Goal: Information Seeking & Learning: Check status

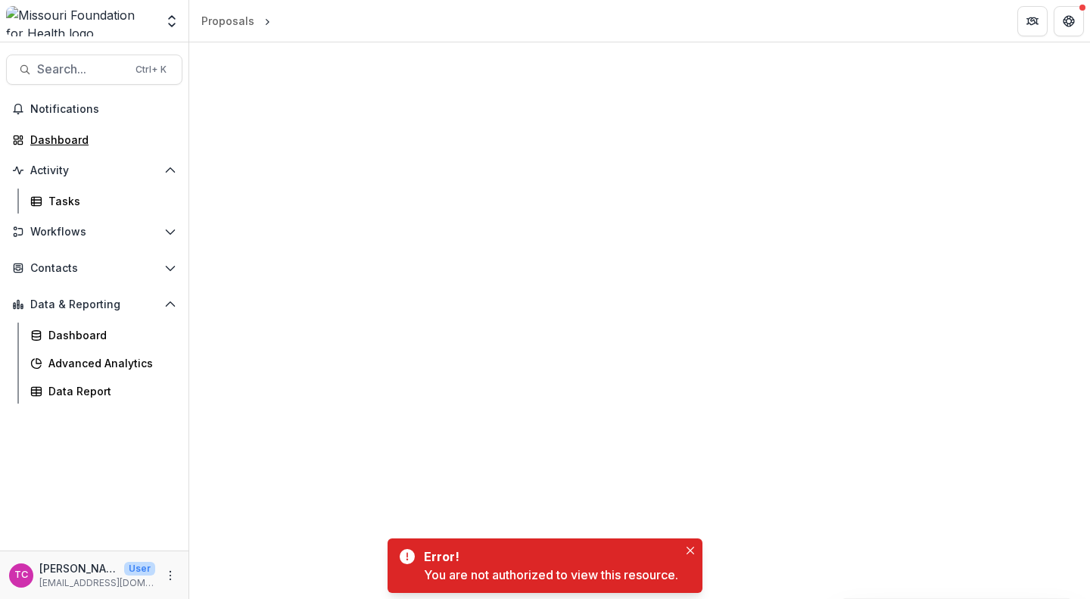
click at [71, 145] on div "Dashboard" at bounding box center [100, 140] width 140 height 16
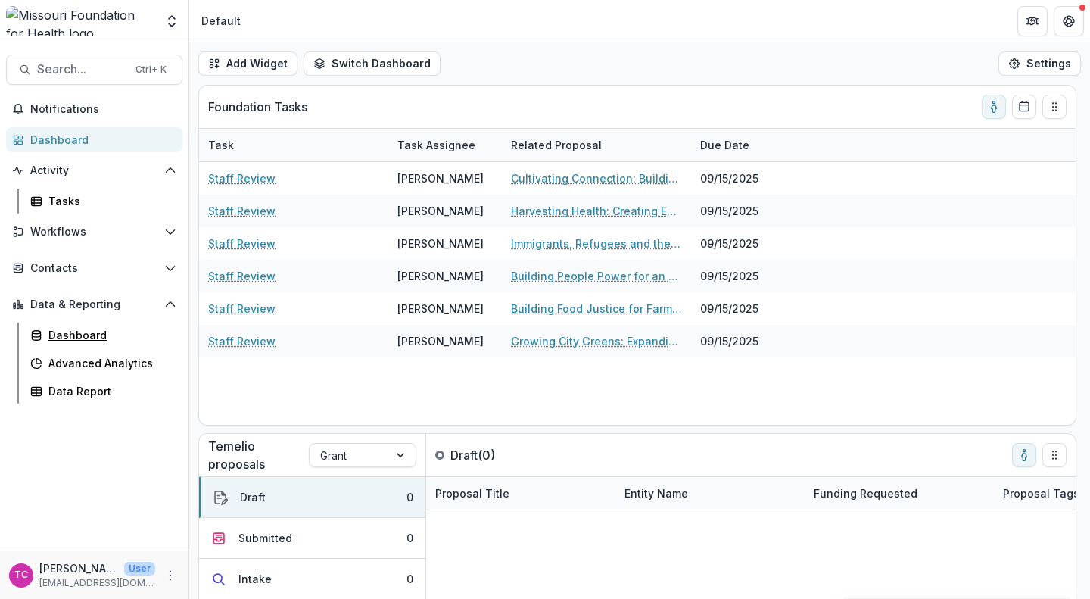
click at [81, 334] on div "Dashboard" at bounding box center [109, 335] width 122 height 16
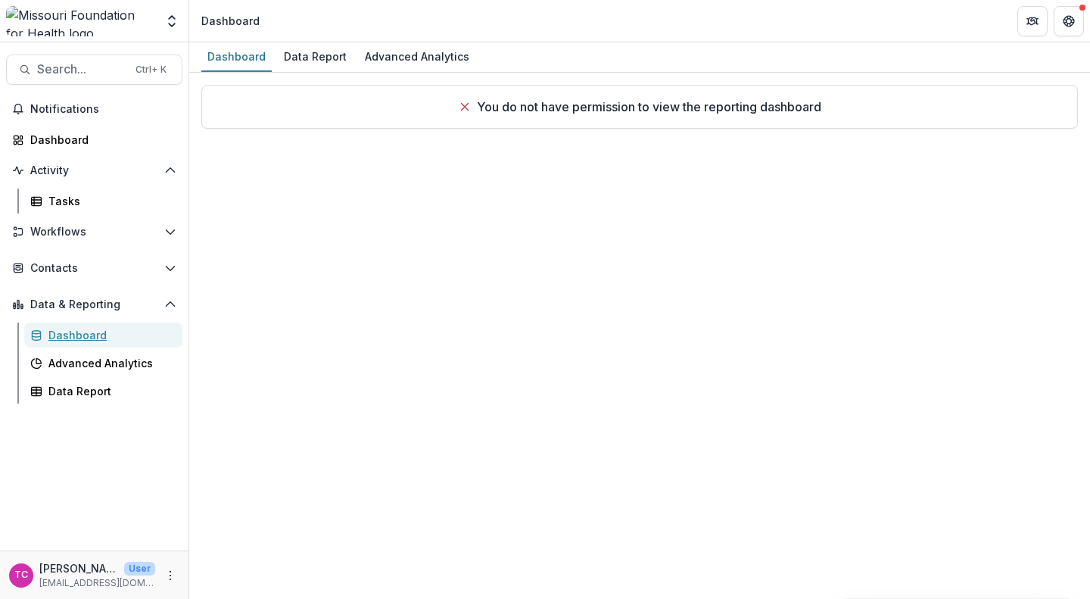
click at [81, 334] on div "Dashboard" at bounding box center [109, 335] width 122 height 16
click at [69, 127] on link "Dashboard" at bounding box center [94, 139] width 176 height 25
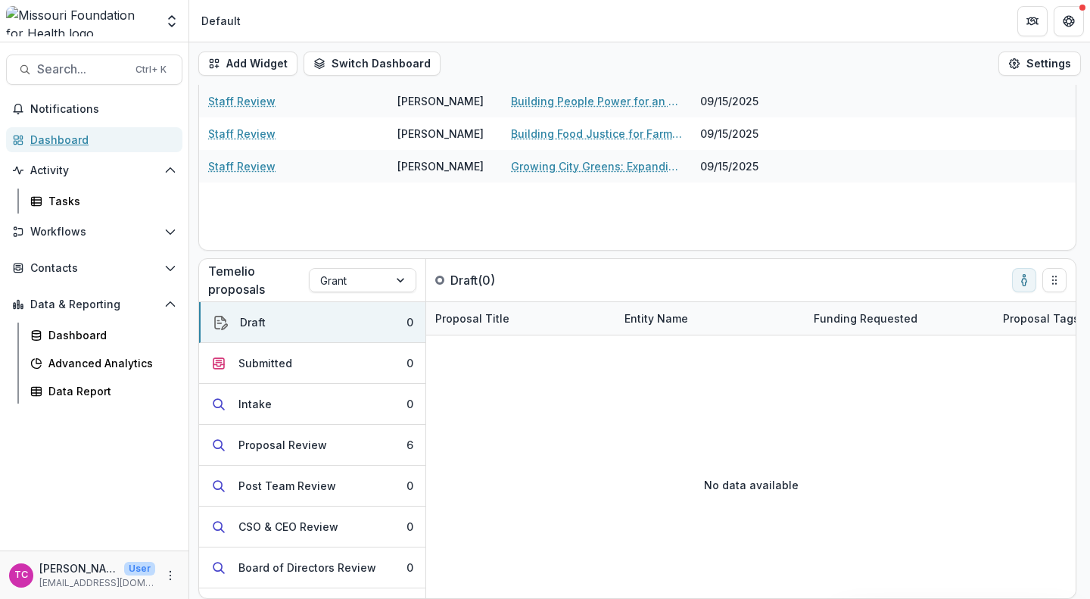
scroll to position [153, 0]
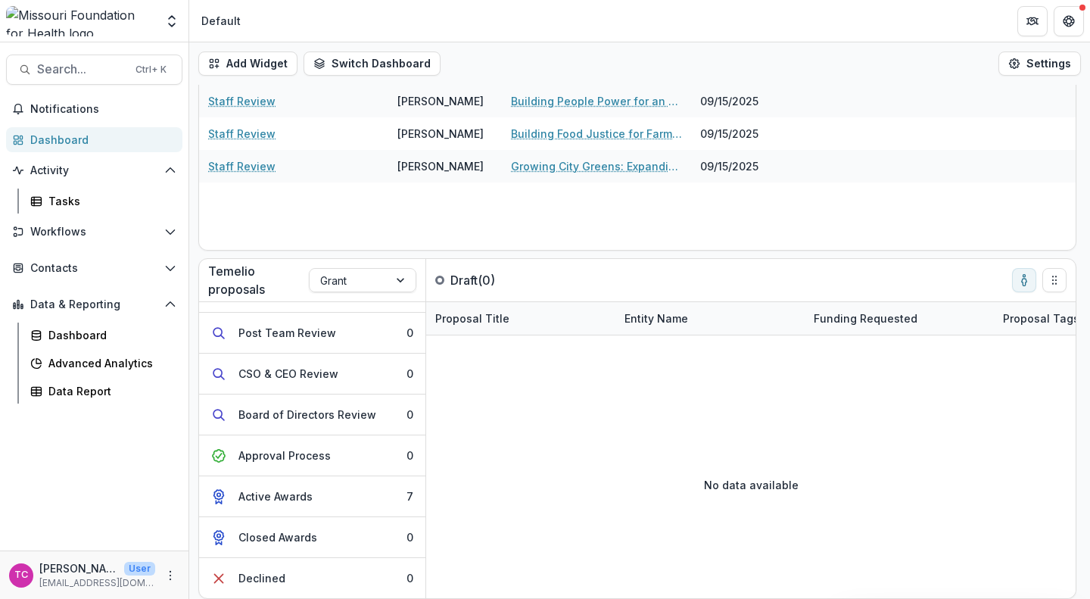
click at [360, 482] on button "Active Awards 7" at bounding box center [312, 496] width 226 height 41
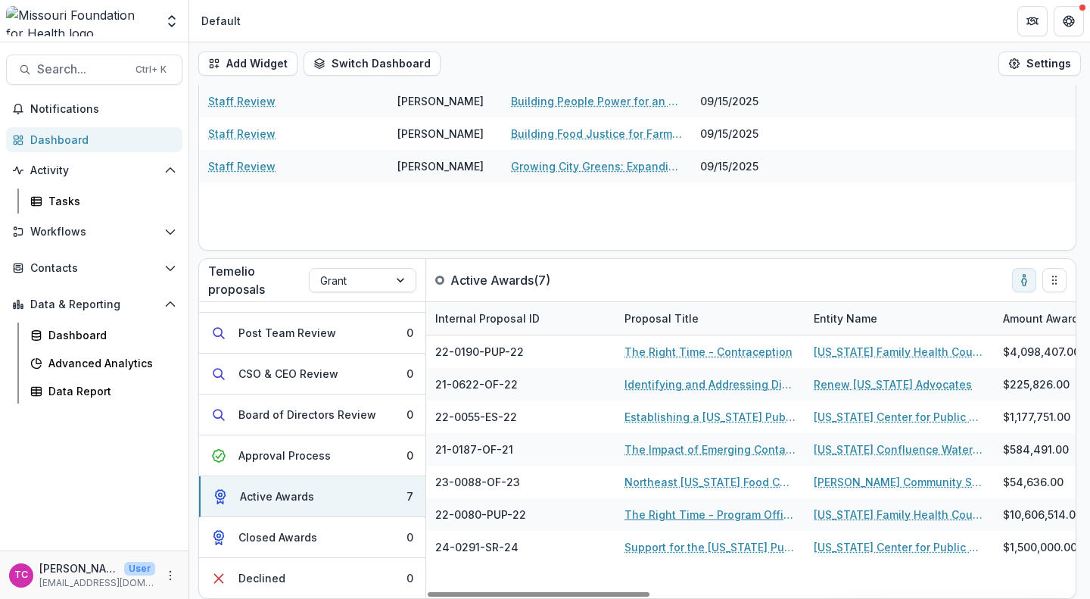
click at [723, 516] on link "The Right Time - Program Office" at bounding box center [709, 514] width 171 height 16
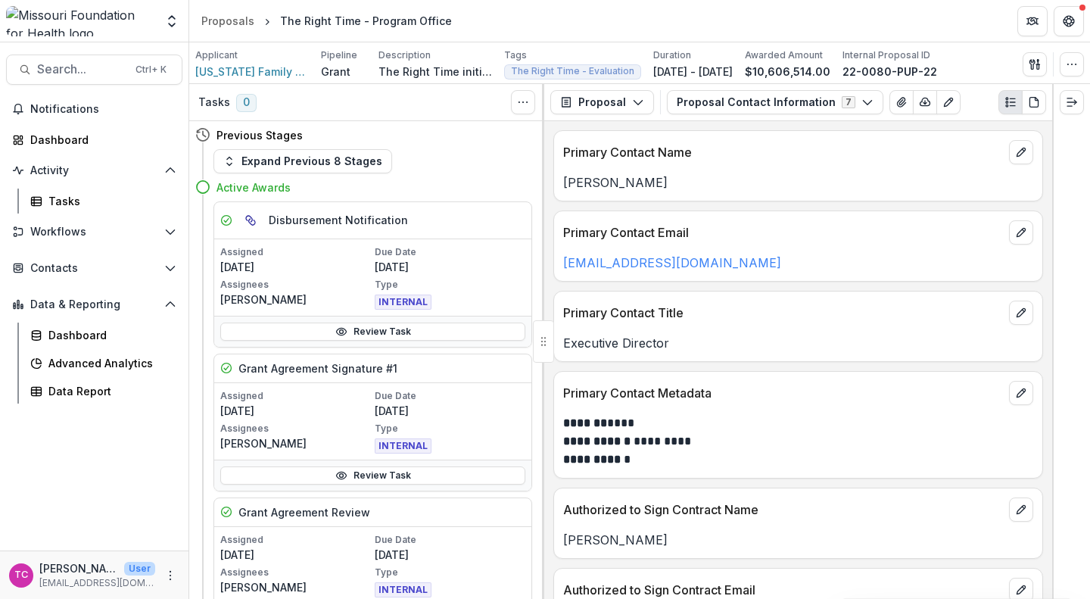
click at [698, 110] on button "Proposal Contact Information 7" at bounding box center [775, 102] width 216 height 24
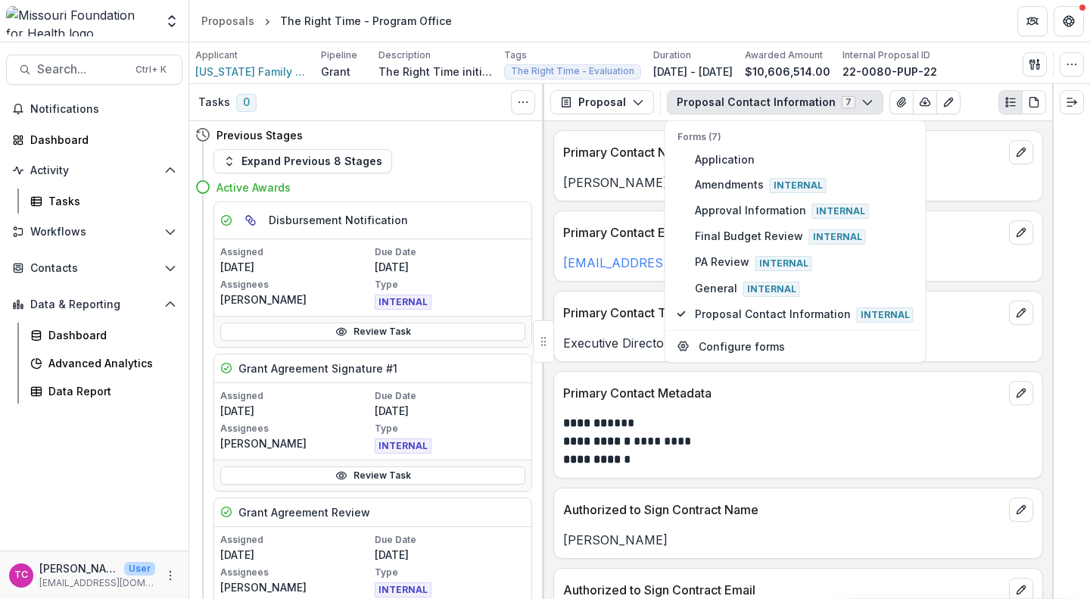
click at [637, 104] on icon "button" at bounding box center [638, 102] width 12 height 12
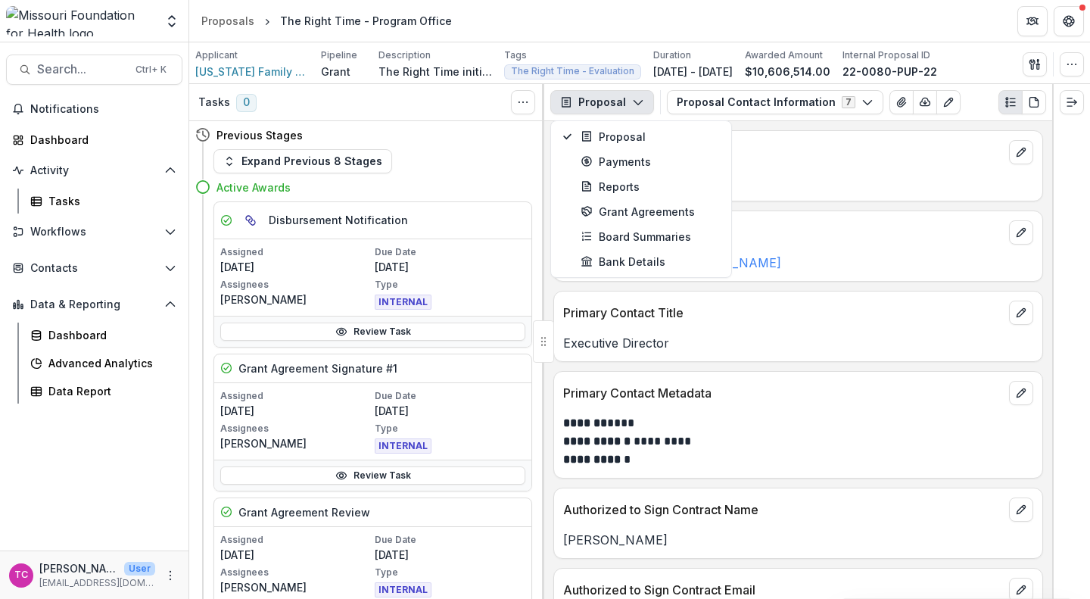
click at [711, 104] on button "Proposal Contact Information 7" at bounding box center [775, 102] width 216 height 24
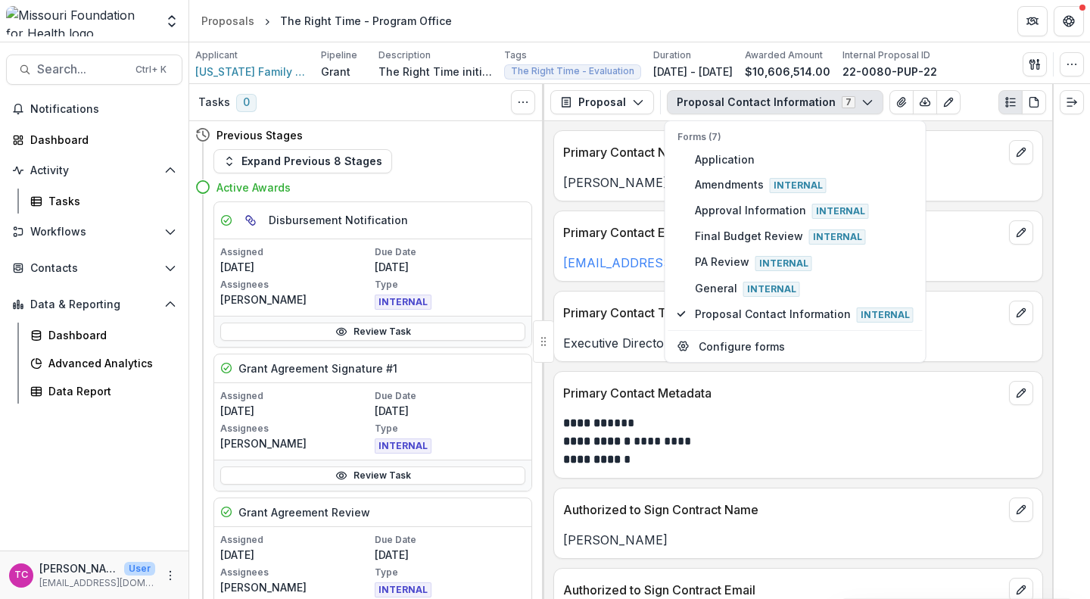
click at [558, 296] on div "Primary Contact Title" at bounding box center [798, 307] width 488 height 33
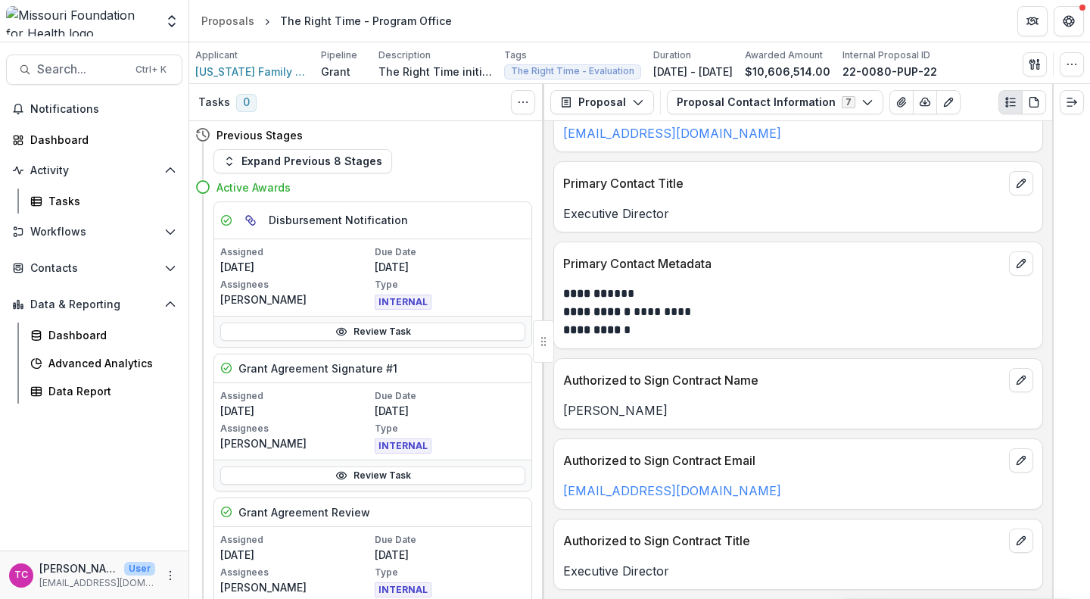
scroll to position [246, 0]
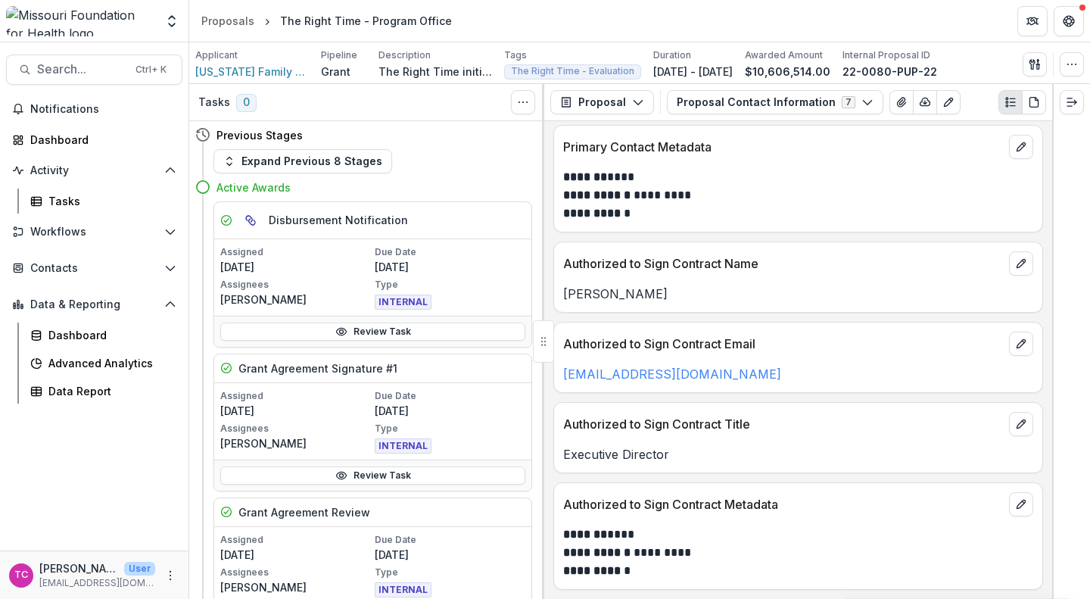
click at [801, 114] on div "Proposal Proposal Payments Reports Grant Agreements Board Summaries Bank Detail…" at bounding box center [798, 102] width 508 height 37
click at [889, 100] on button "View Attached Files" at bounding box center [901, 102] width 24 height 24
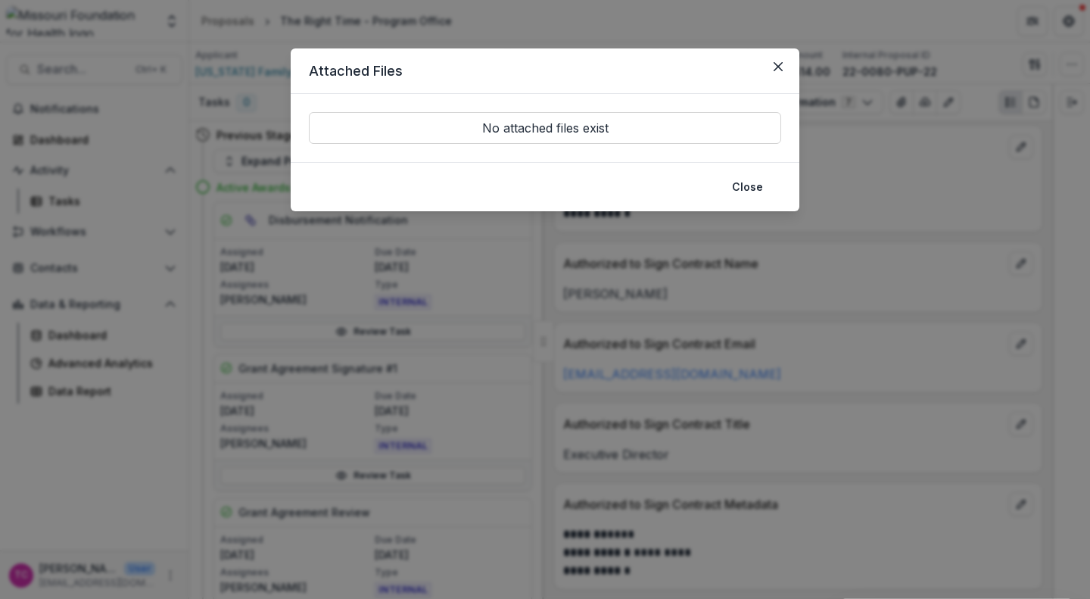
click at [787, 67] on button "Close" at bounding box center [778, 66] width 24 height 24
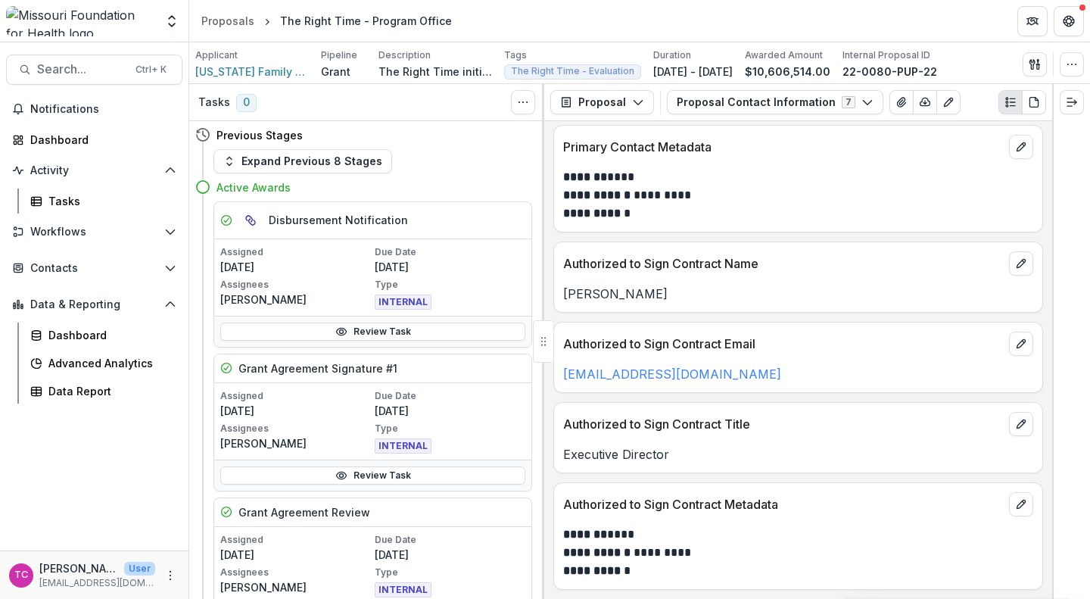
click at [767, 102] on button "Proposal Contact Information 7" at bounding box center [775, 102] width 216 height 24
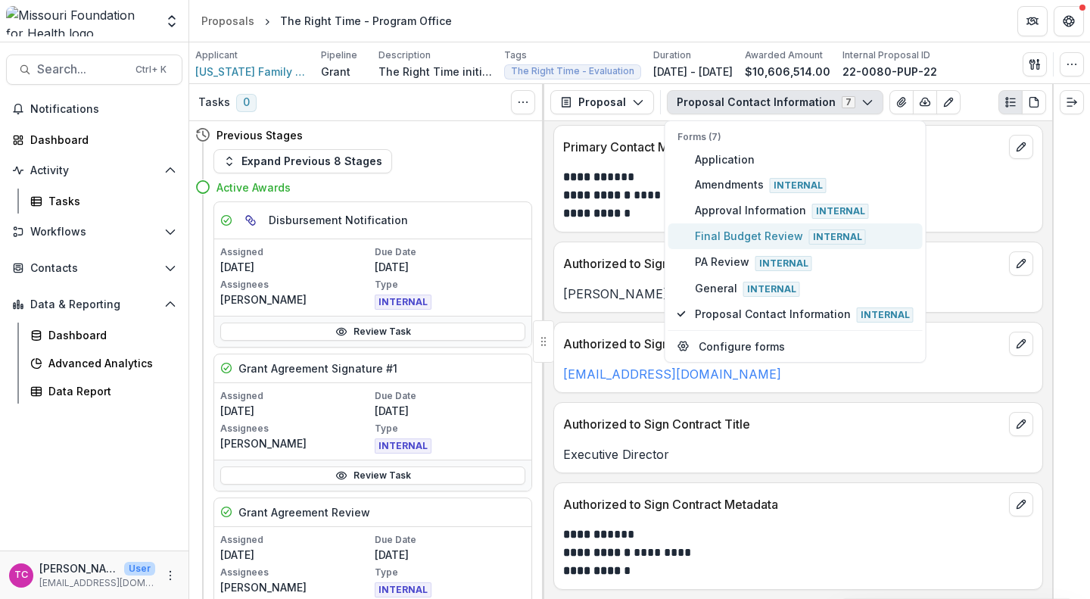
click at [748, 235] on span "Final Budget Review Internal" at bounding box center [804, 236] width 219 height 17
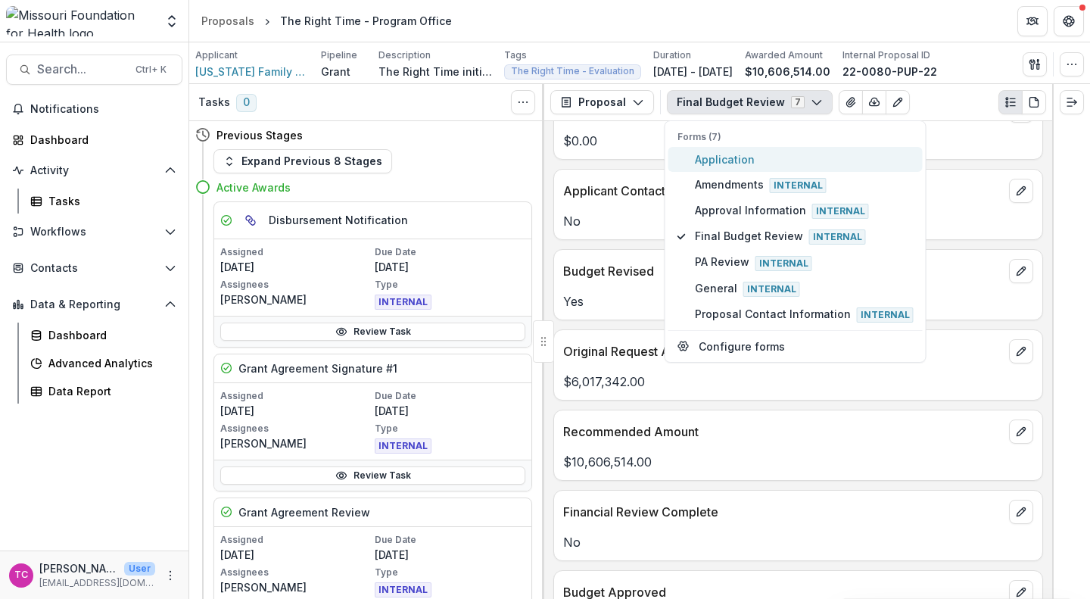
click at [745, 154] on span "Application" at bounding box center [804, 159] width 219 height 16
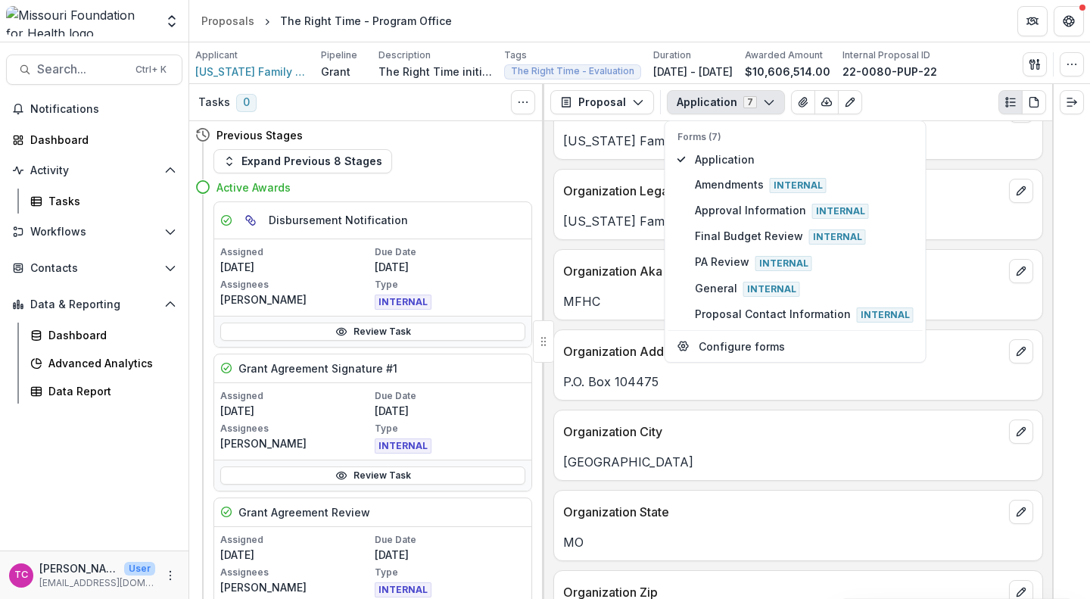
click at [627, 225] on p "[US_STATE] Family Health Council Inc" at bounding box center [798, 221] width 470 height 18
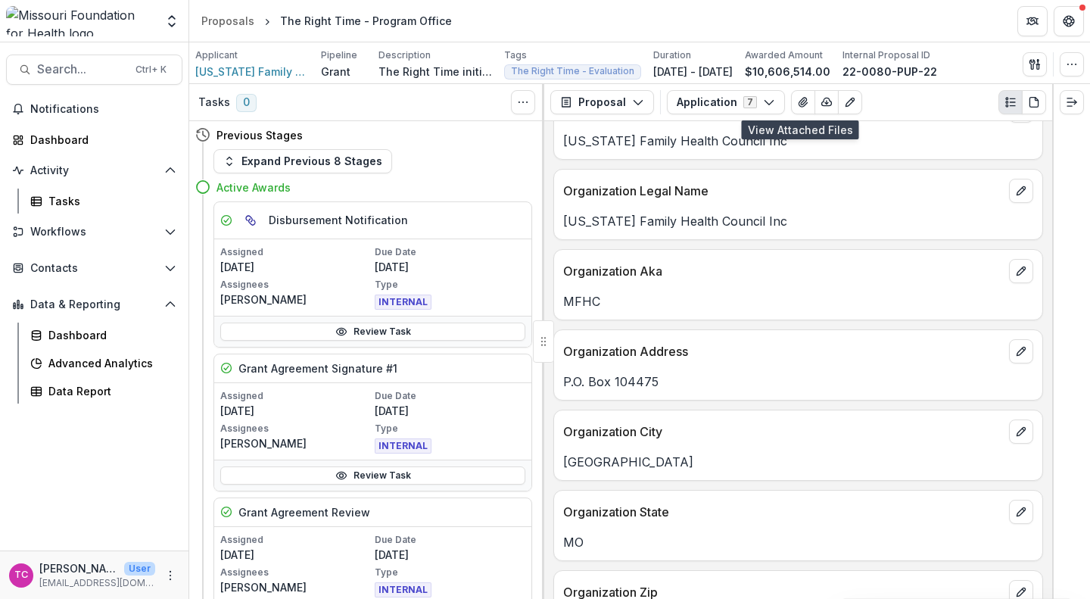
click at [798, 103] on icon "View Attached Files" at bounding box center [802, 102] width 8 height 9
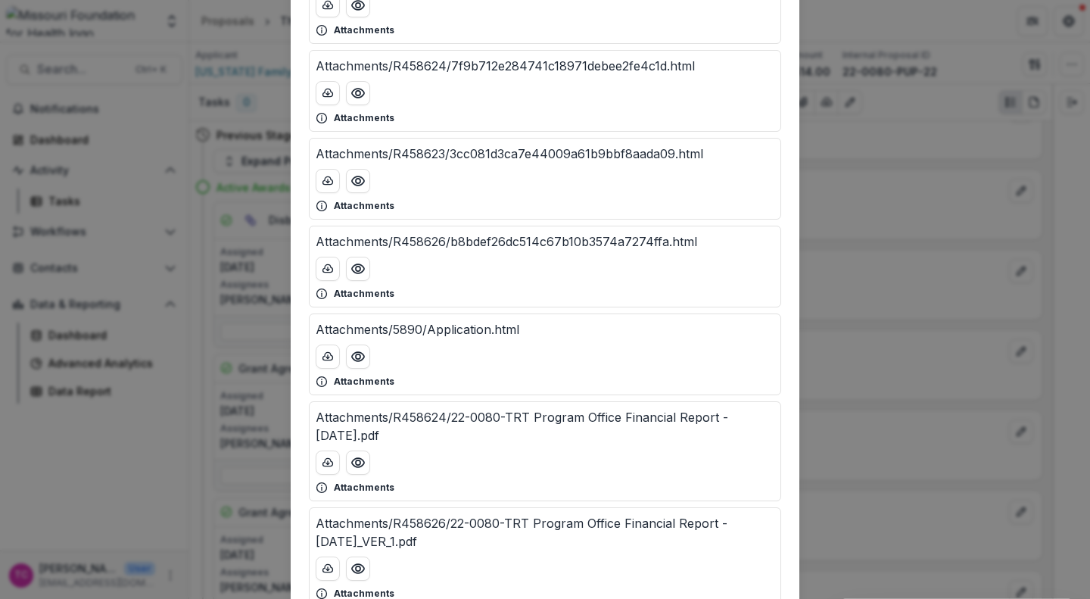
scroll to position [0, 0]
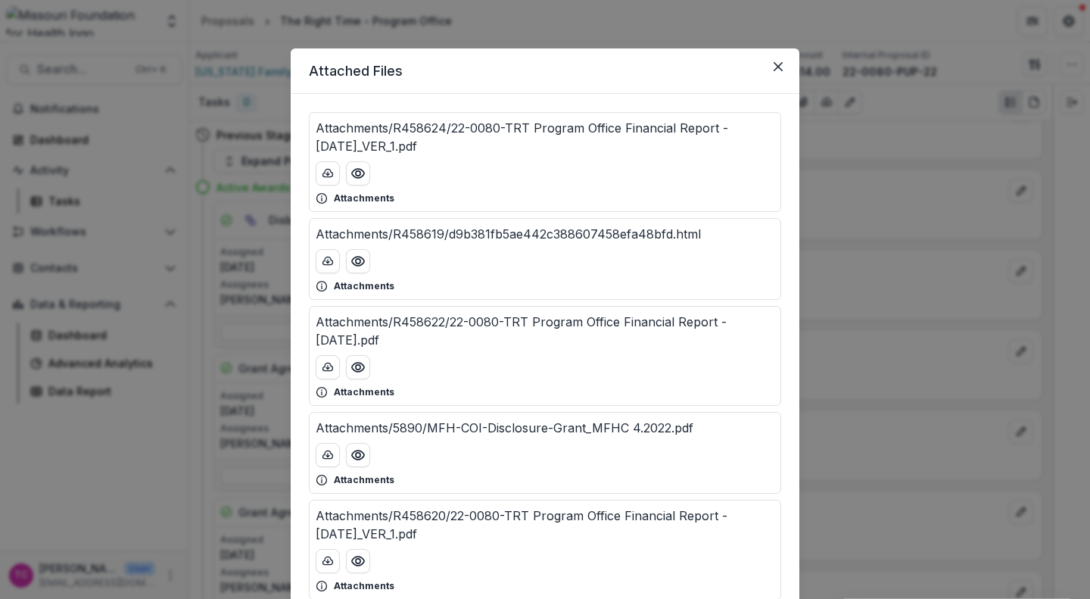
click at [363, 173] on button "Preview Attachments/R458624/22-0080-TRT Program Office Financial Report - 9.30.…" at bounding box center [358, 173] width 24 height 24
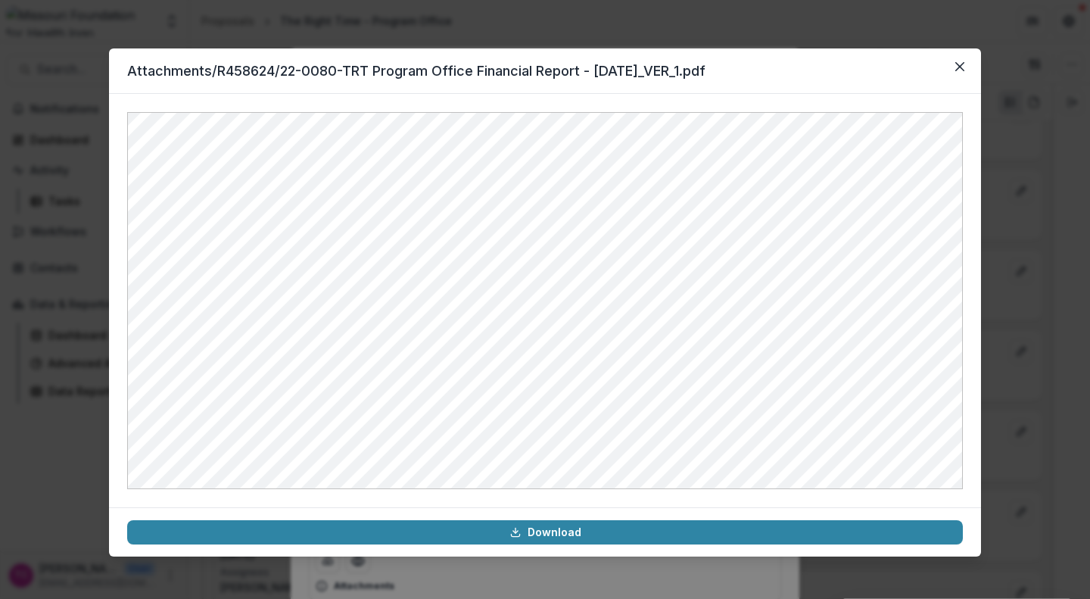
click at [966, 70] on button "Close" at bounding box center [959, 66] width 24 height 24
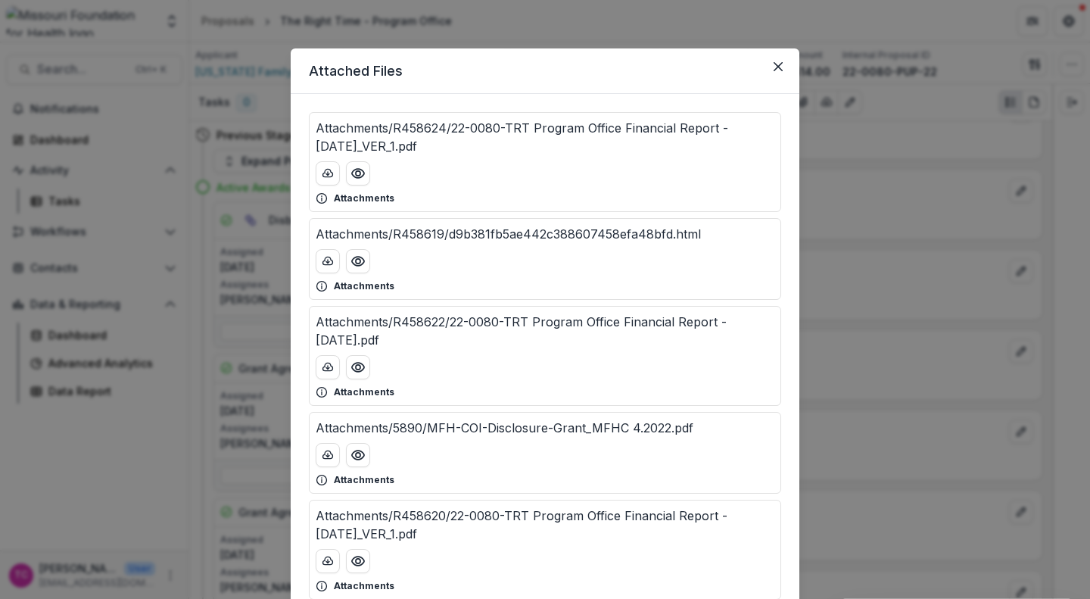
click at [356, 260] on circle "Preview Attachments/R458619/d9b381fb5ae442c388607458efa48bfd.html" at bounding box center [358, 261] width 5 height 5
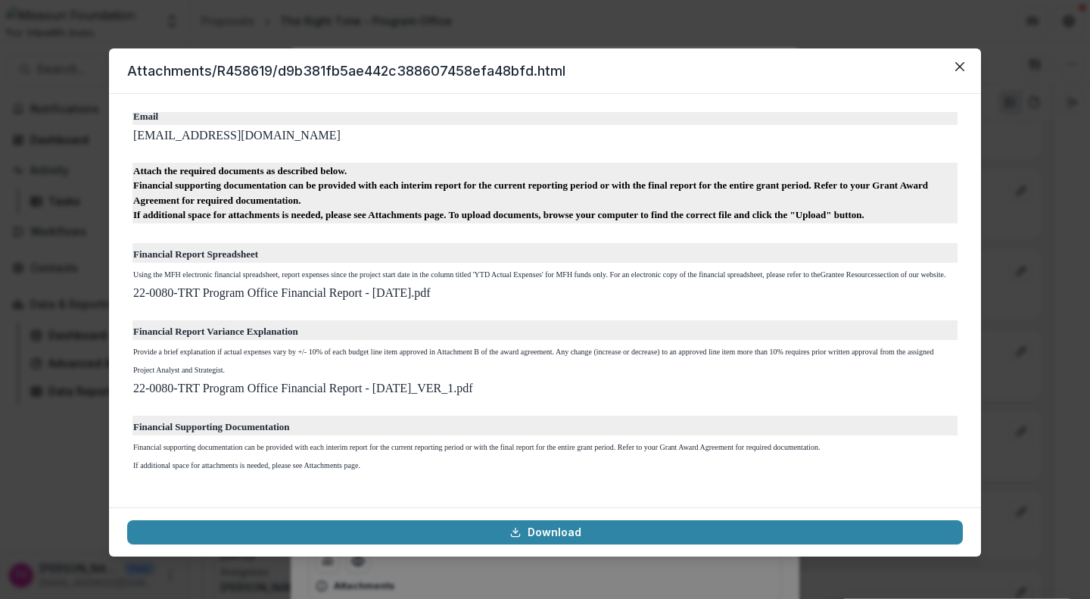
scroll to position [937, 0]
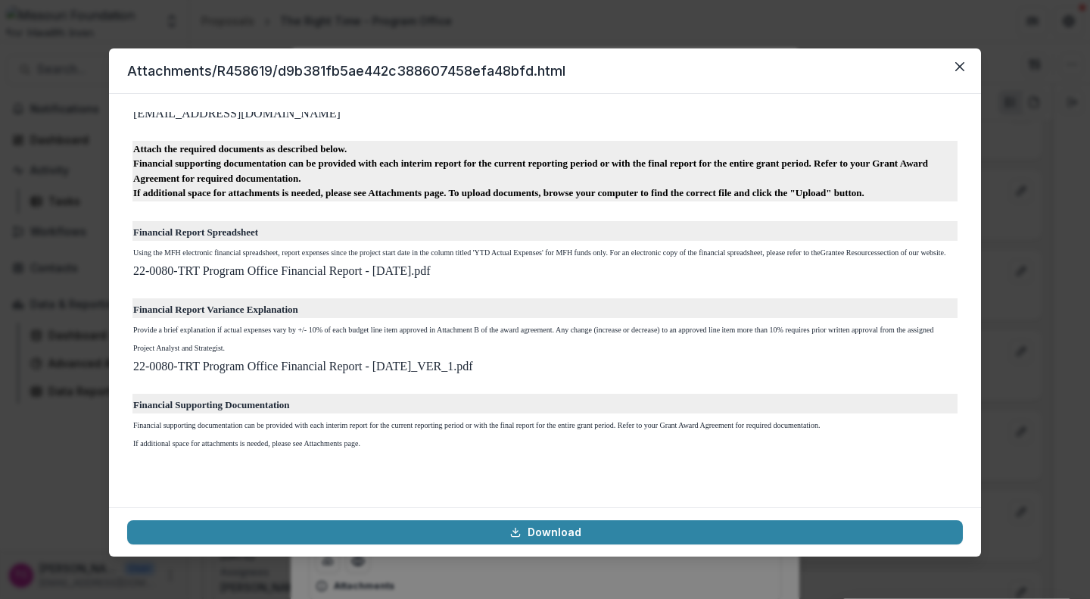
click at [968, 61] on button "Close" at bounding box center [959, 66] width 24 height 24
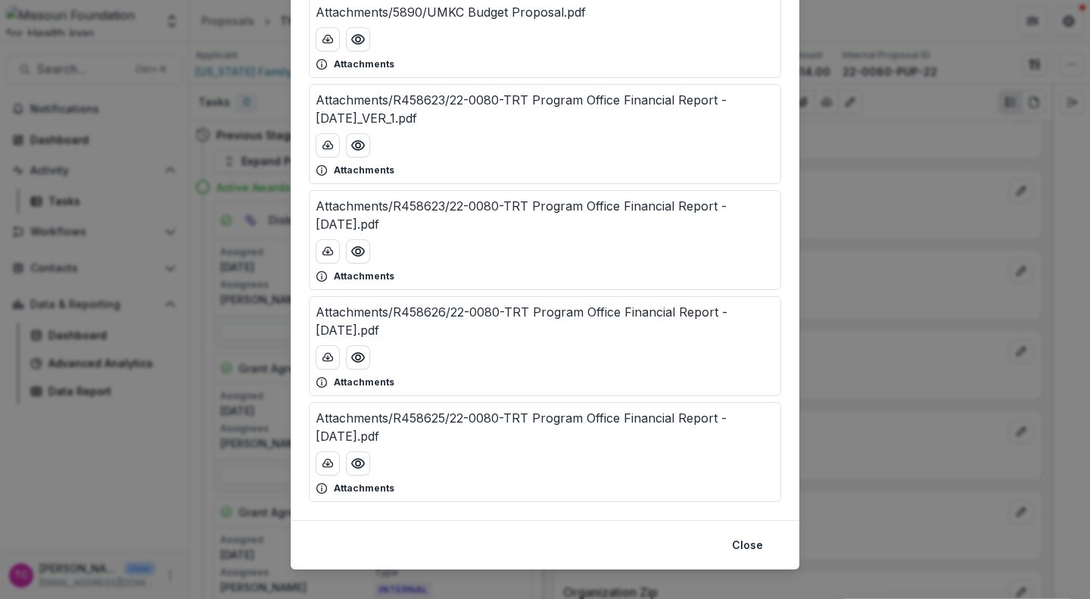
scroll to position [3074, 0]
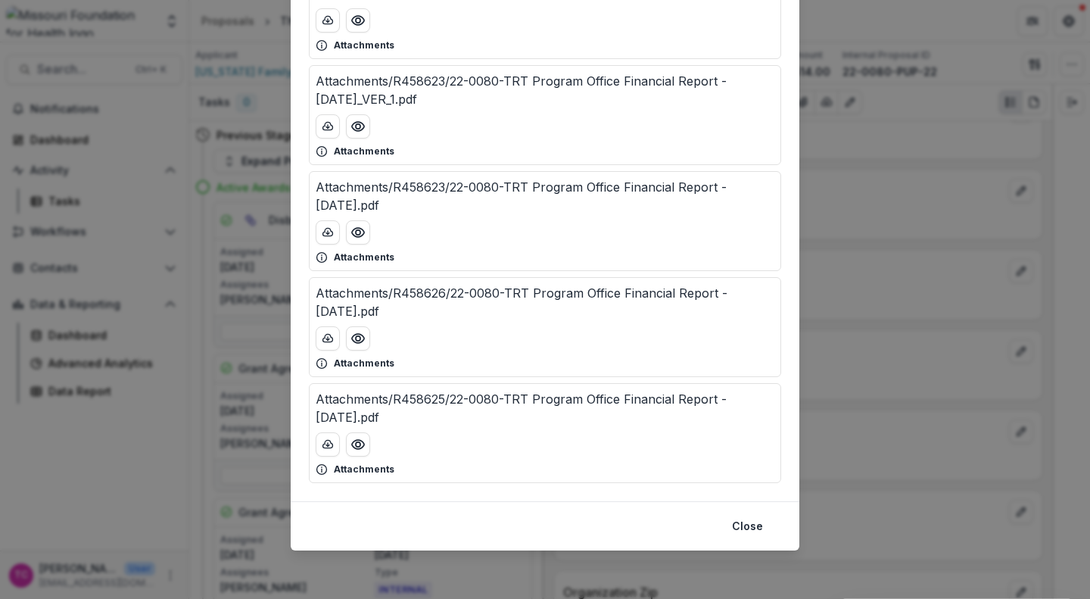
click at [879, 352] on div "Attached Files Attachments/R458624/22-0080-TRT Program Office Financial Report …" at bounding box center [545, 299] width 1090 height 599
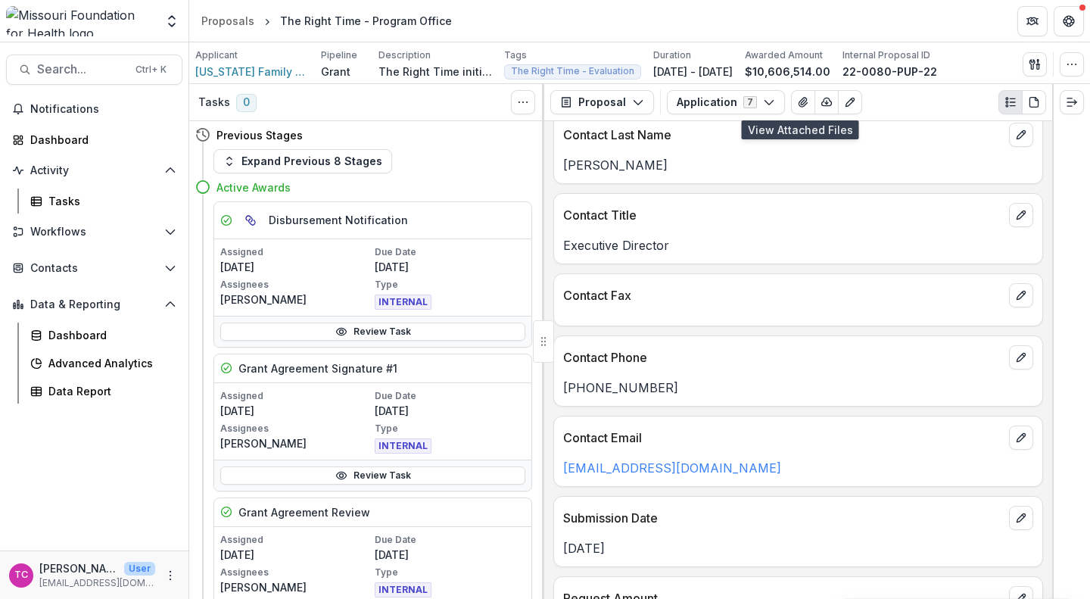
scroll to position [1388, 0]
